Goal: Information Seeking & Learning: Learn about a topic

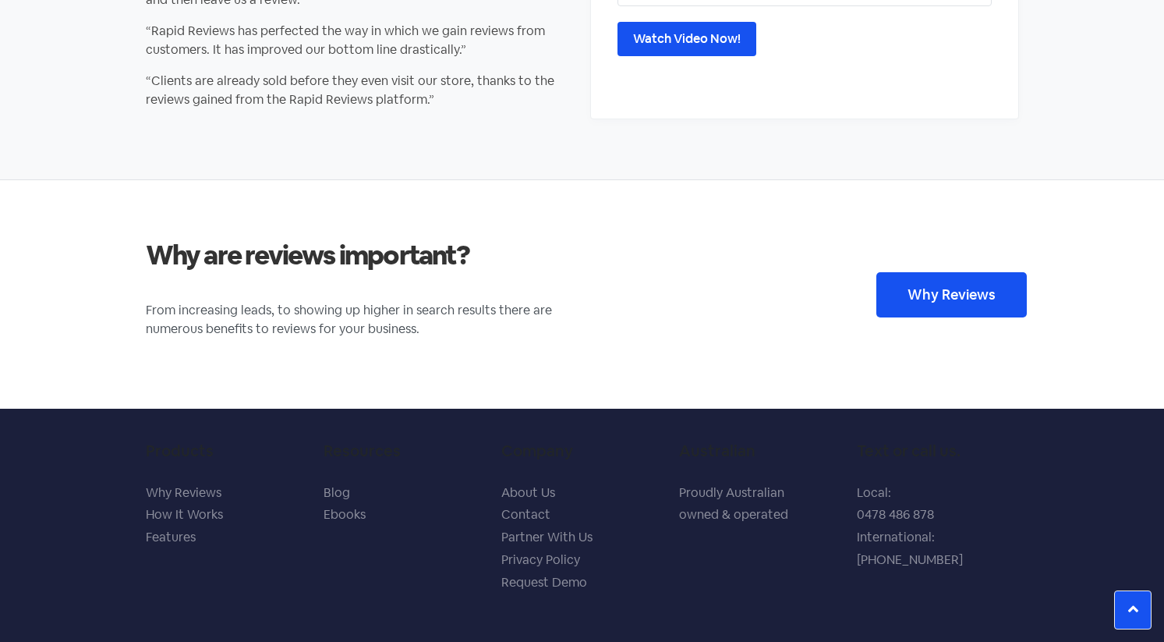
scroll to position [2989, 0]
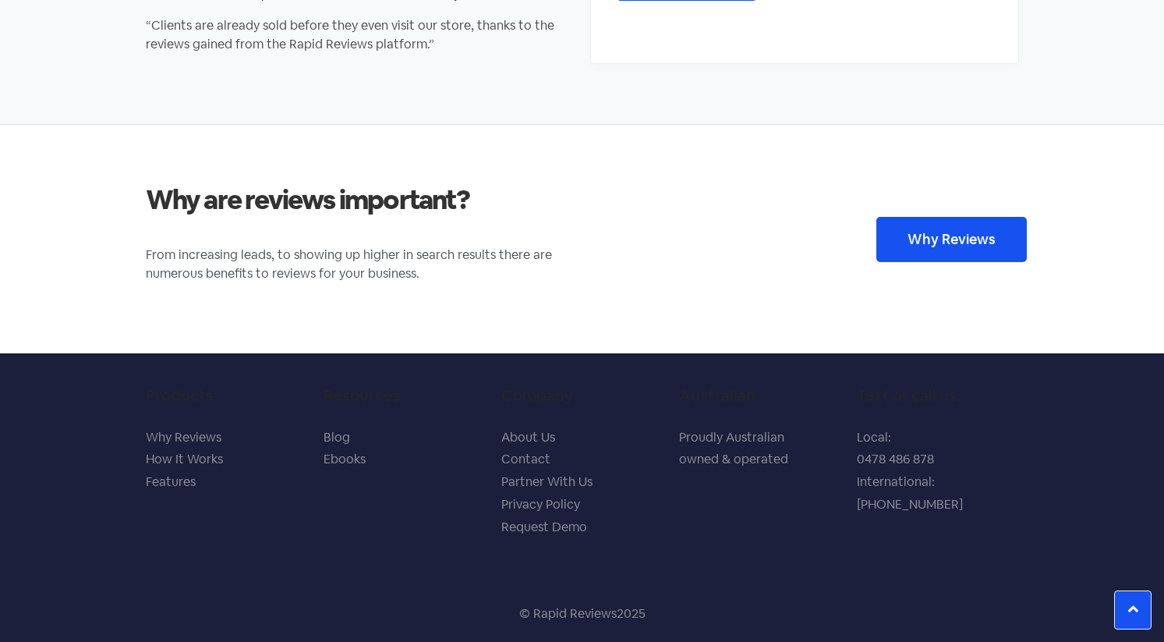
click at [209, 458] on link "How It Works" at bounding box center [184, 459] width 77 height 16
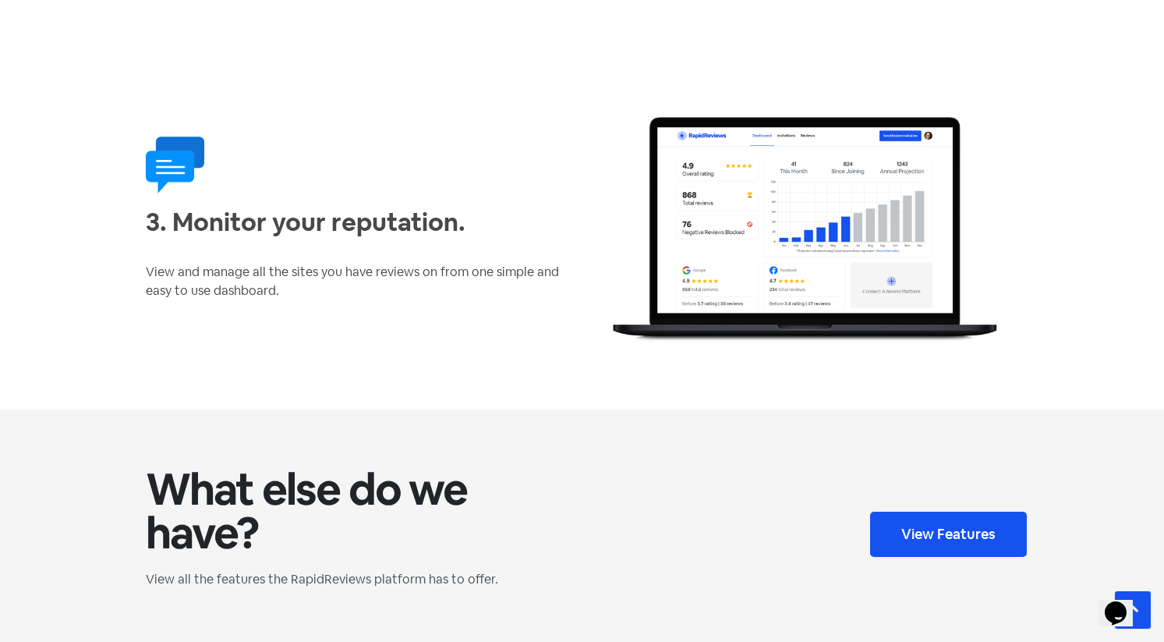
scroll to position [969, 0]
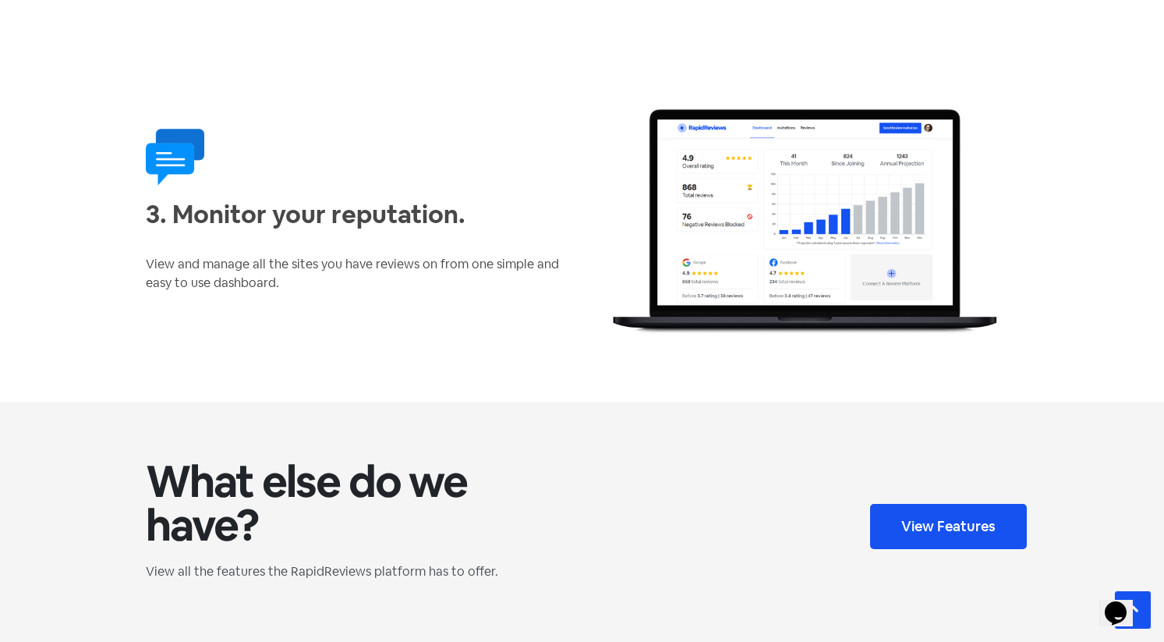
click at [901, 533] on link "View Features" at bounding box center [948, 526] width 157 height 45
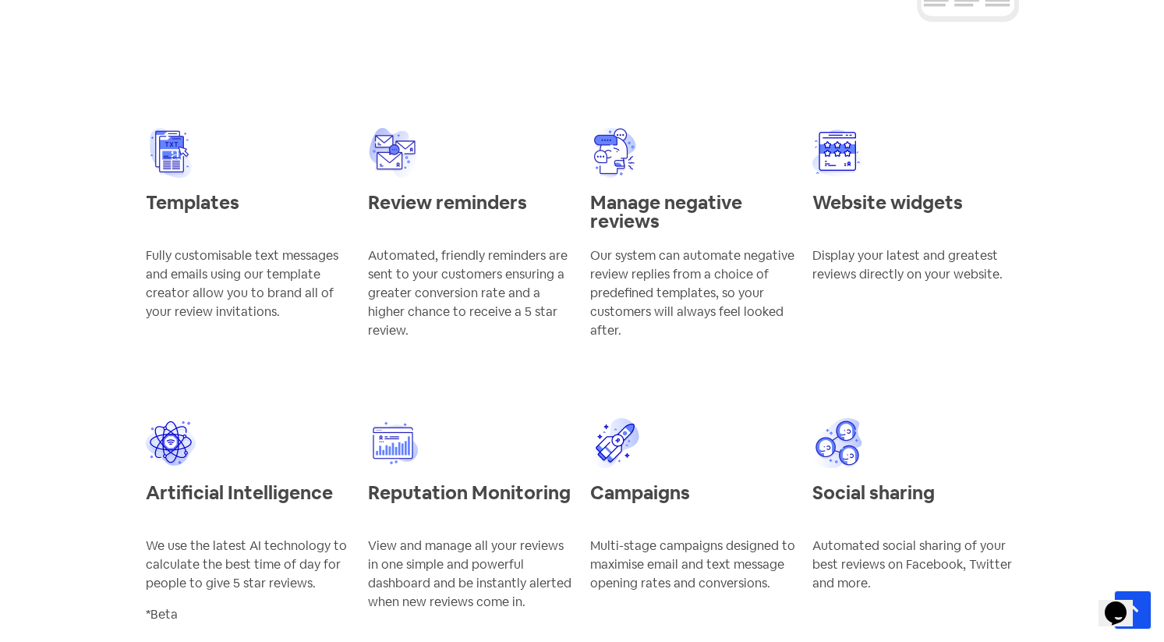
scroll to position [2049, 0]
